Goal: Task Accomplishment & Management: Manage account settings

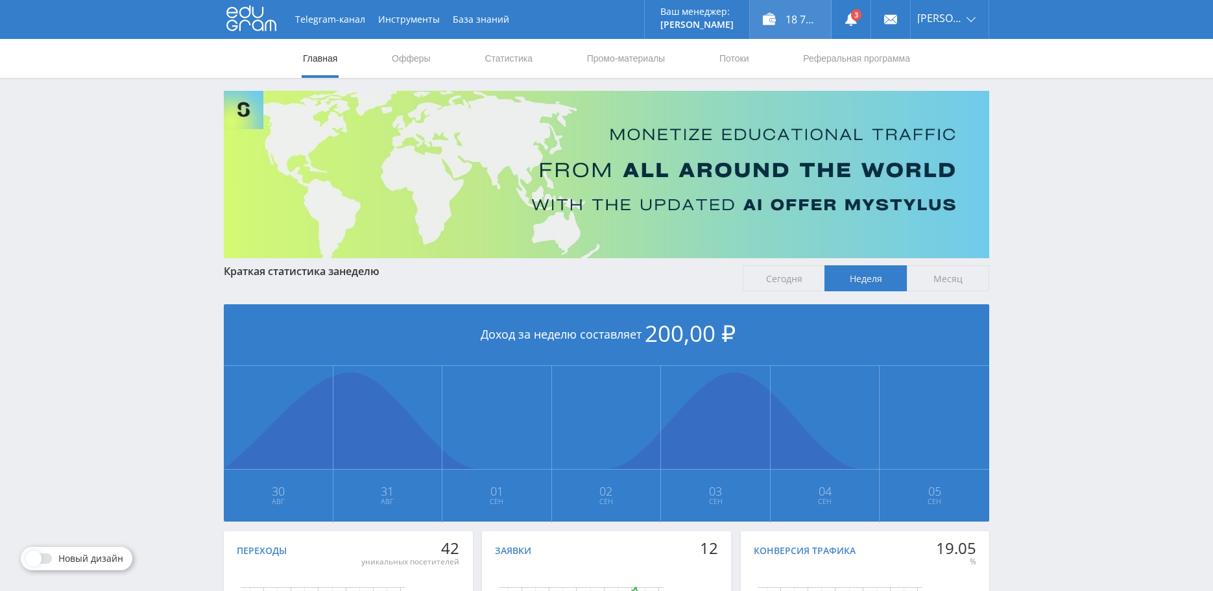
click at [786, 19] on div "18 735,00 ₽" at bounding box center [790, 19] width 81 height 39
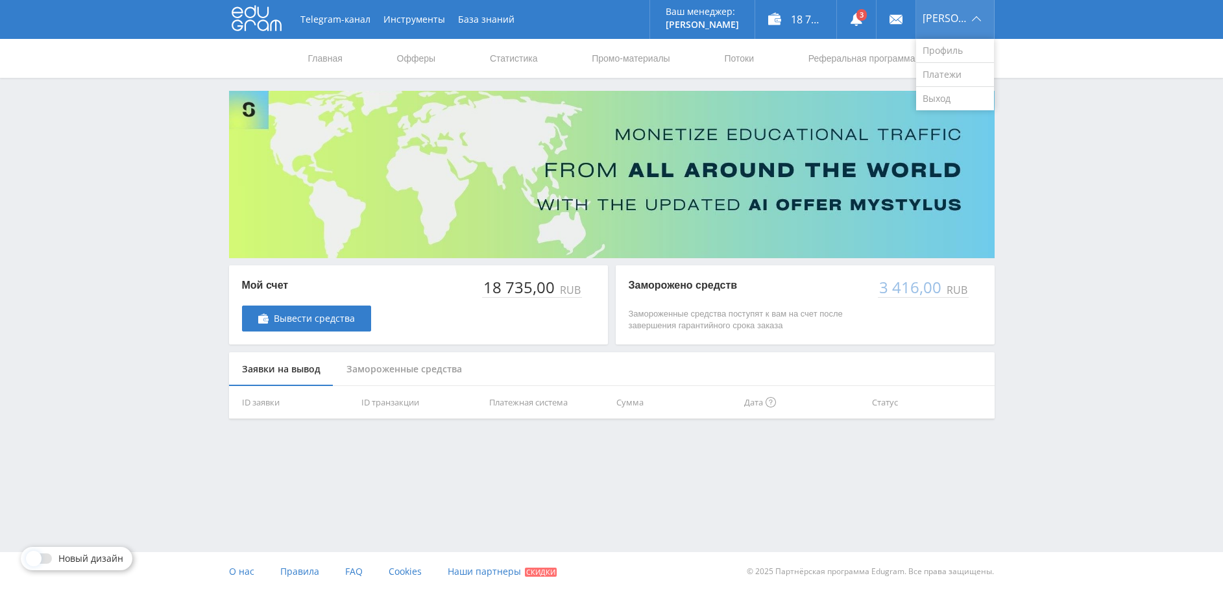
click at [964, 18] on span "[PERSON_NAME]" at bounding box center [944, 18] width 45 height 10
click at [964, 95] on link "Выход" at bounding box center [955, 98] width 78 height 23
